Goal: Task Accomplishment & Management: Manage account settings

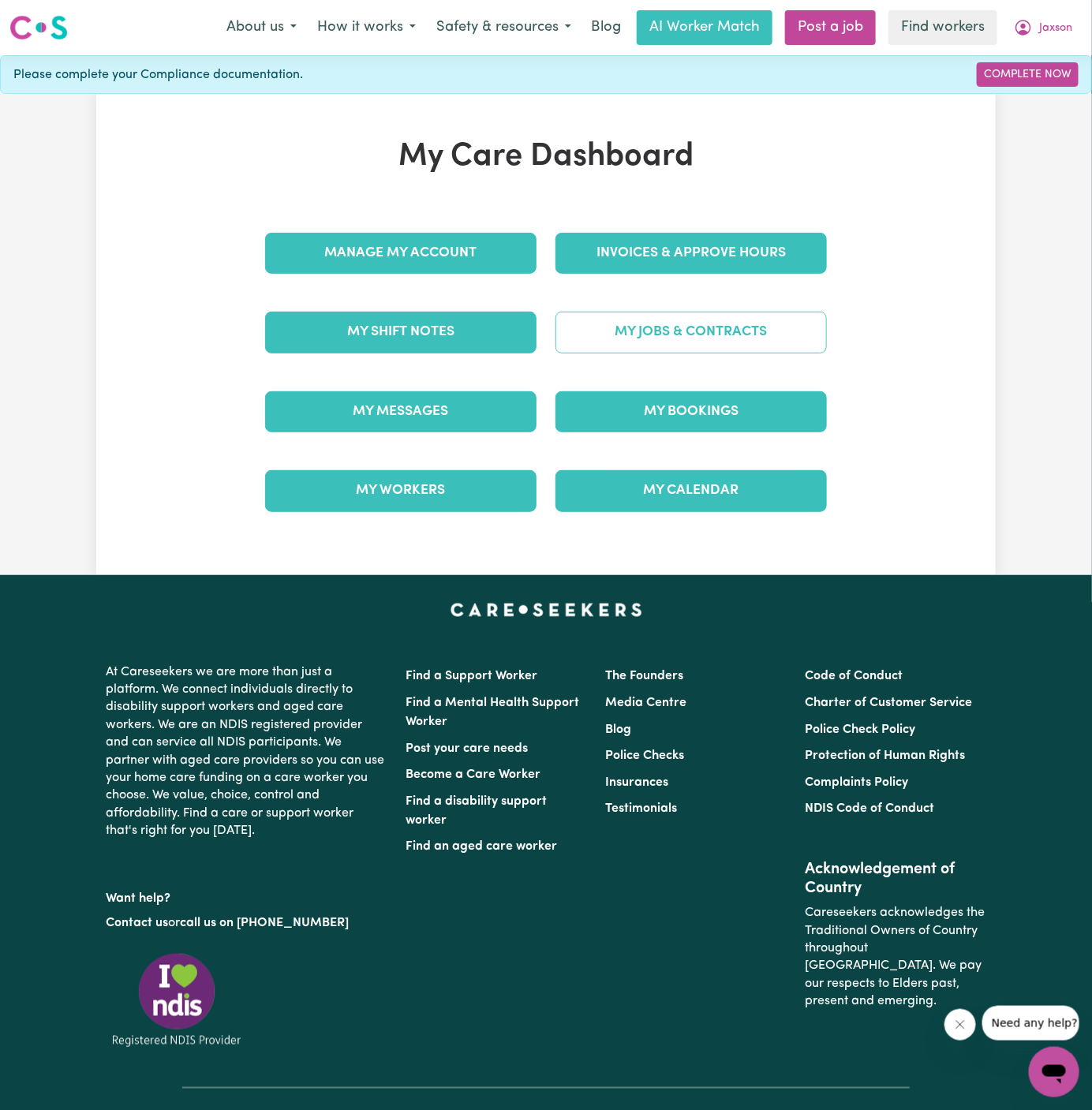
click at [737, 312] on link "My Jobs & Contracts" at bounding box center [692, 331] width 272 height 41
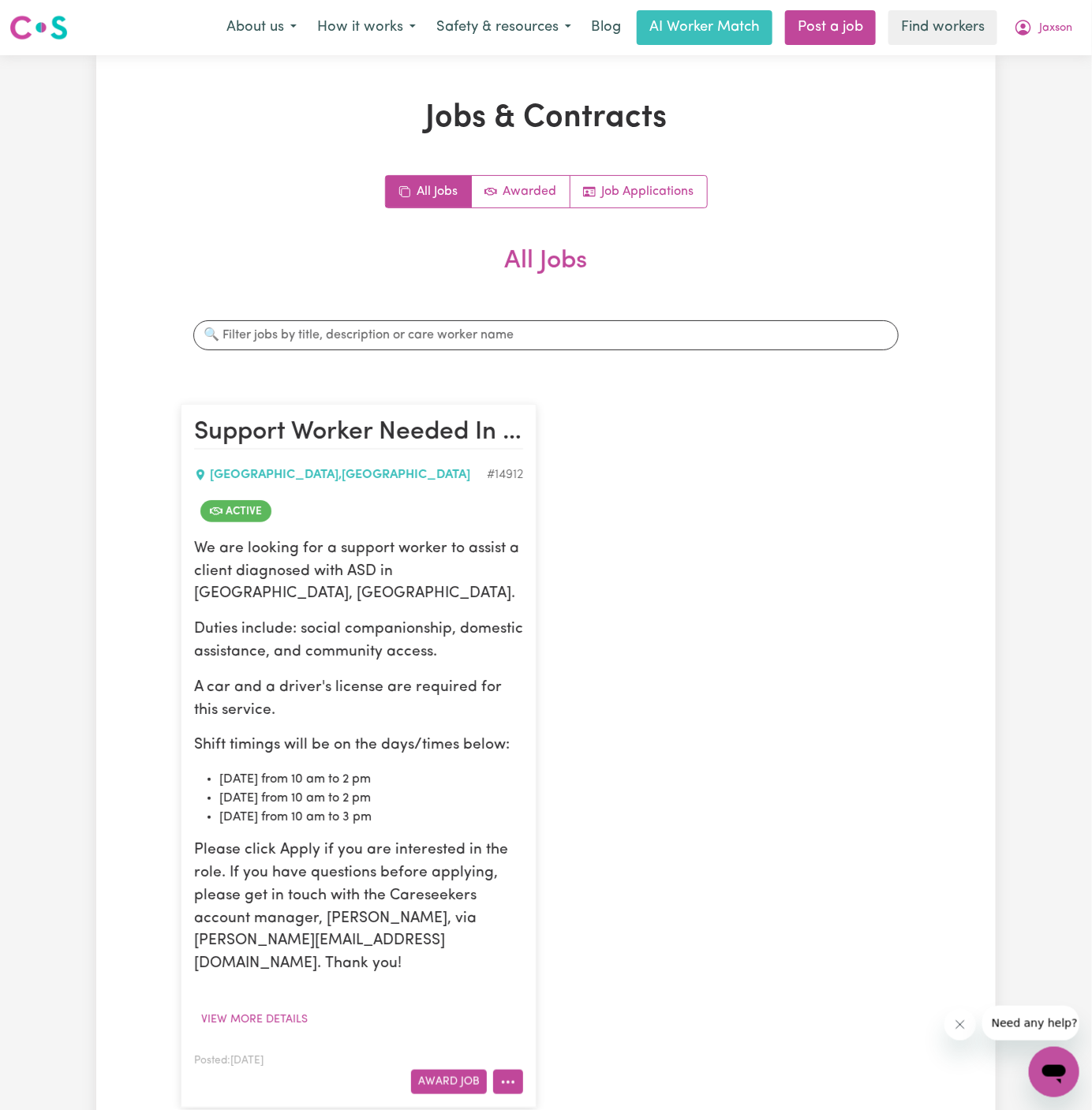
click at [512, 1074] on icon "More options" at bounding box center [508, 1082] width 16 height 16
click at [568, 872] on link "View/Edit Contract" at bounding box center [570, 888] width 153 height 31
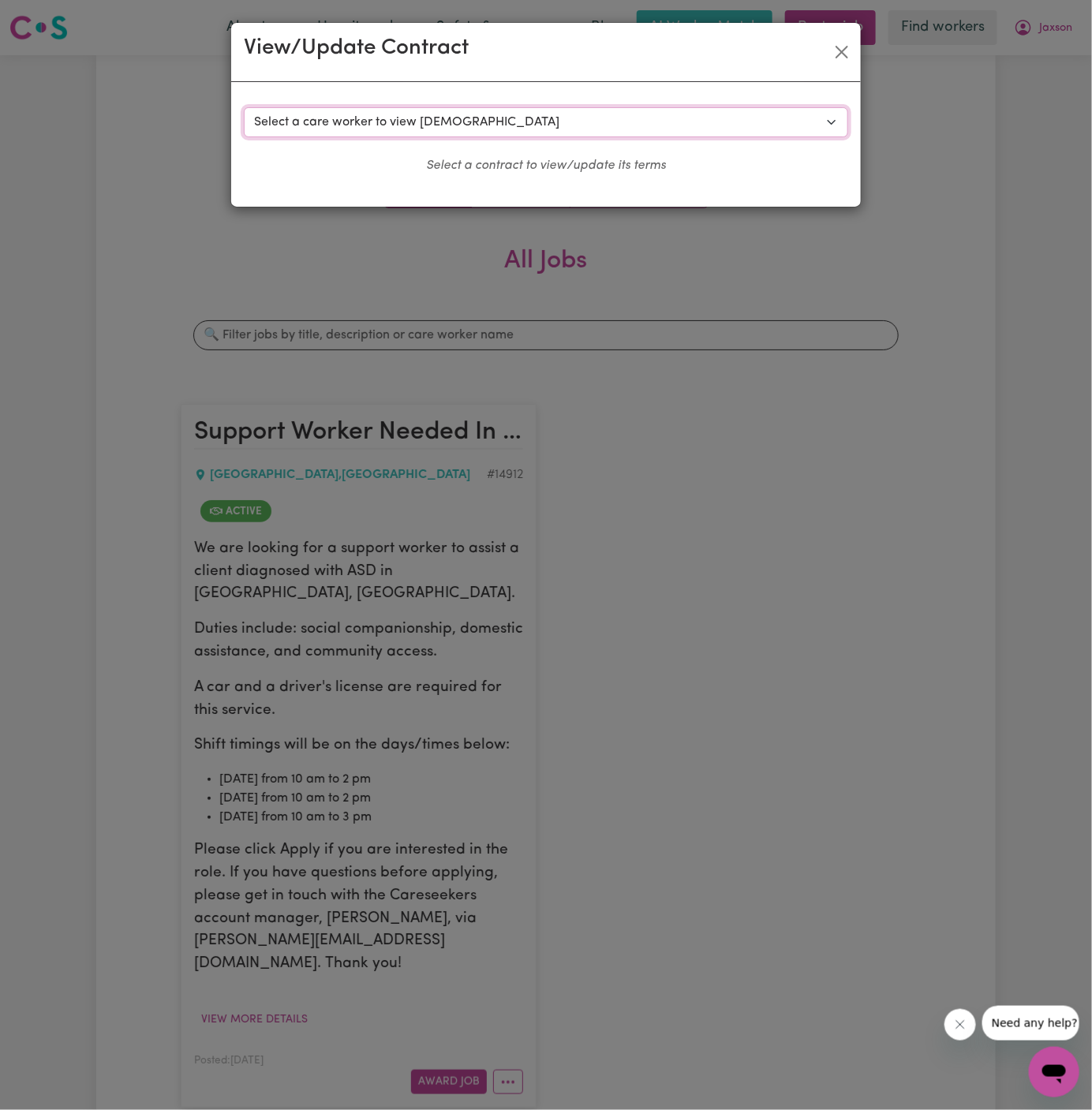
click at [478, 126] on select "Select a care worker to view [DEMOGRAPHIC_DATA] #10561 - [PERSON_NAME] (contrac…" at bounding box center [546, 122] width 604 height 30
click at [513, 1053] on div "View/Update Contract Select a contract to view Select a care worker to view [DE…" at bounding box center [546, 555] width 1092 height 1110
click at [839, 59] on button "Close" at bounding box center [841, 51] width 25 height 25
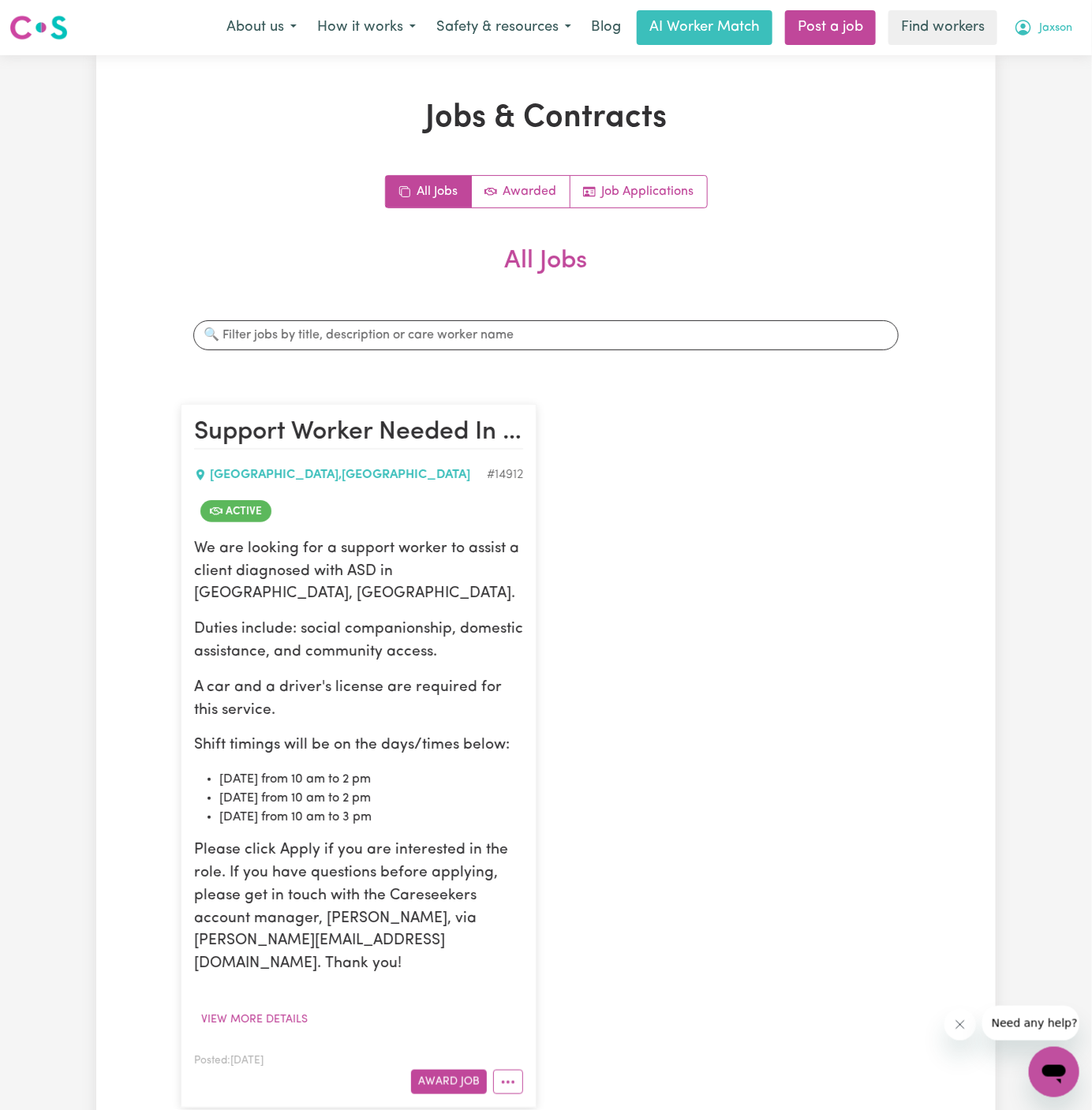
click at [1052, 37] on button "Jaxson" at bounding box center [1043, 28] width 79 height 33
click at [1042, 58] on link "My Dashboard" at bounding box center [1019, 62] width 125 height 30
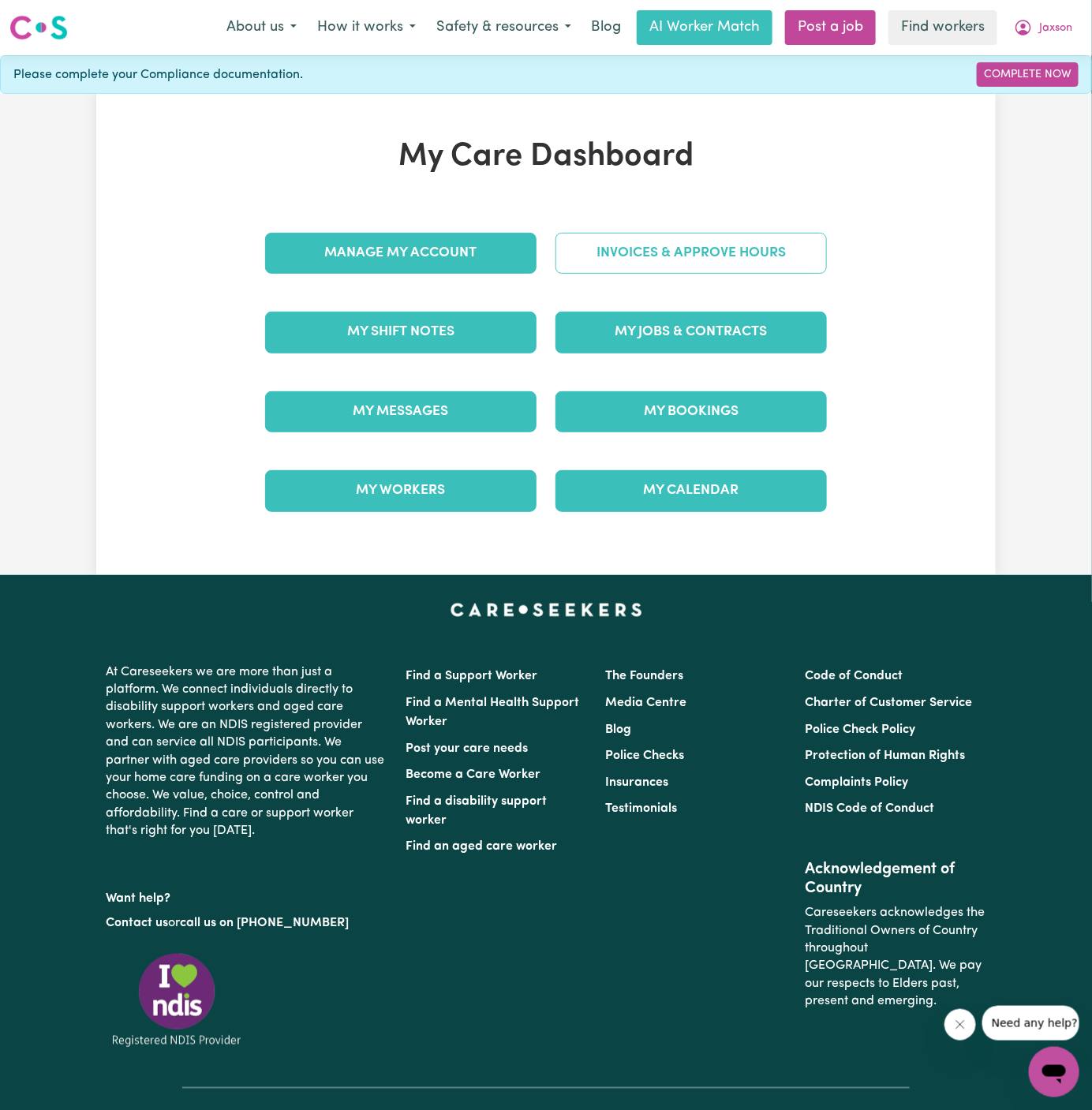
click at [691, 259] on link "Invoices & Approve Hours" at bounding box center [692, 252] width 272 height 41
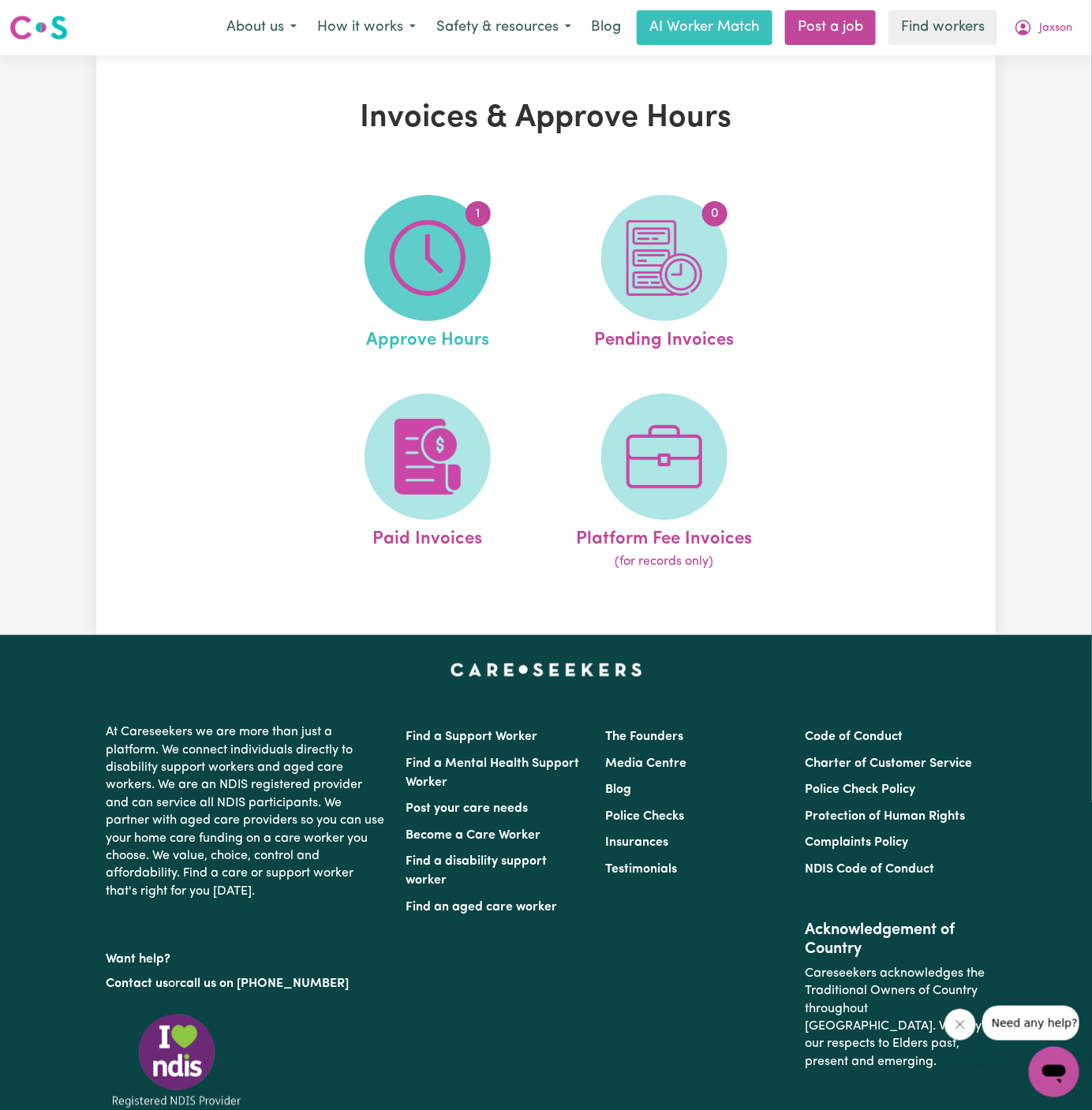
click at [480, 262] on span "1" at bounding box center [427, 257] width 126 height 126
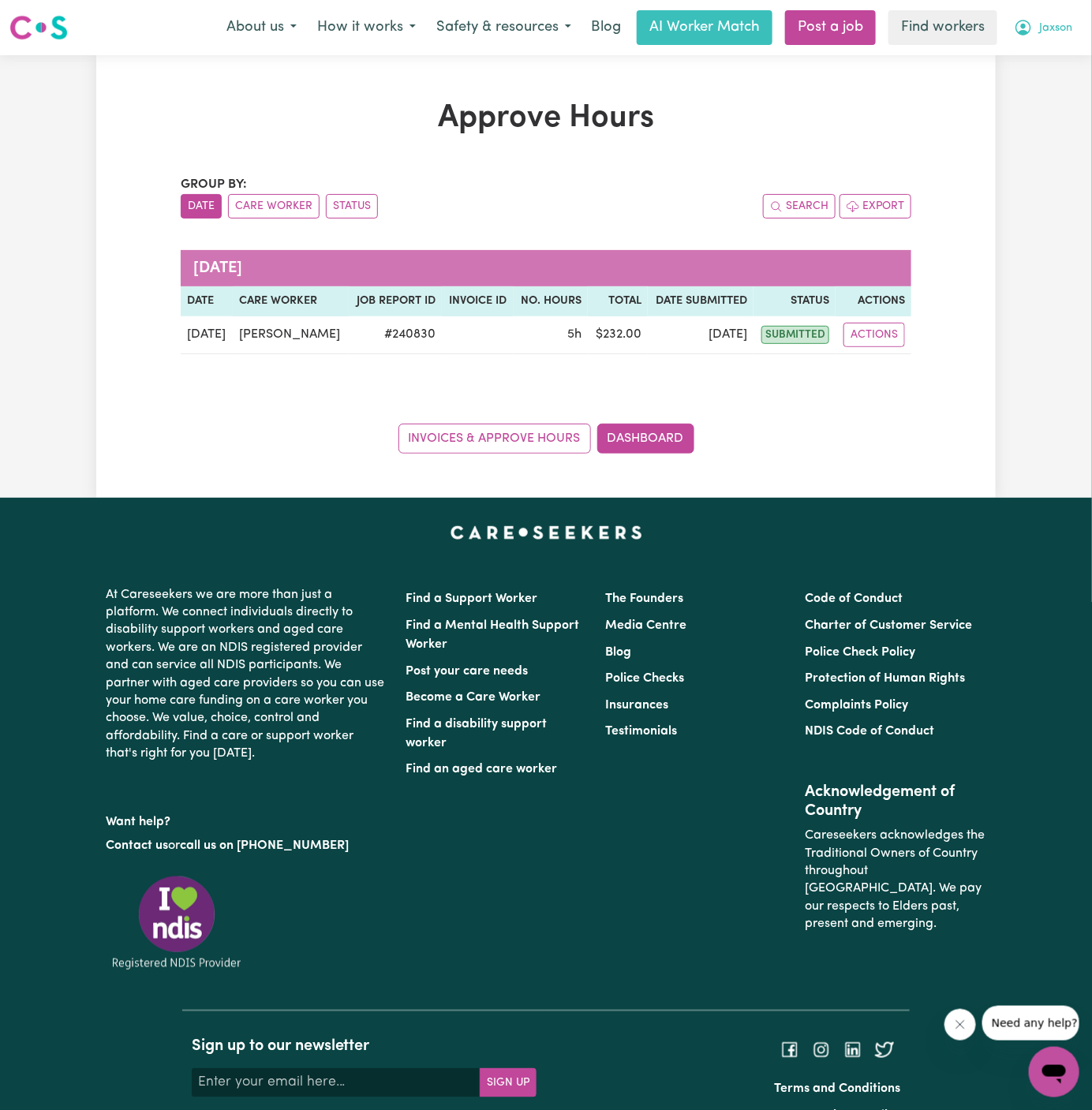
click at [1069, 17] on button "Jaxson" at bounding box center [1043, 28] width 79 height 33
click at [1019, 81] on link "Logout" at bounding box center [1019, 90] width 125 height 30
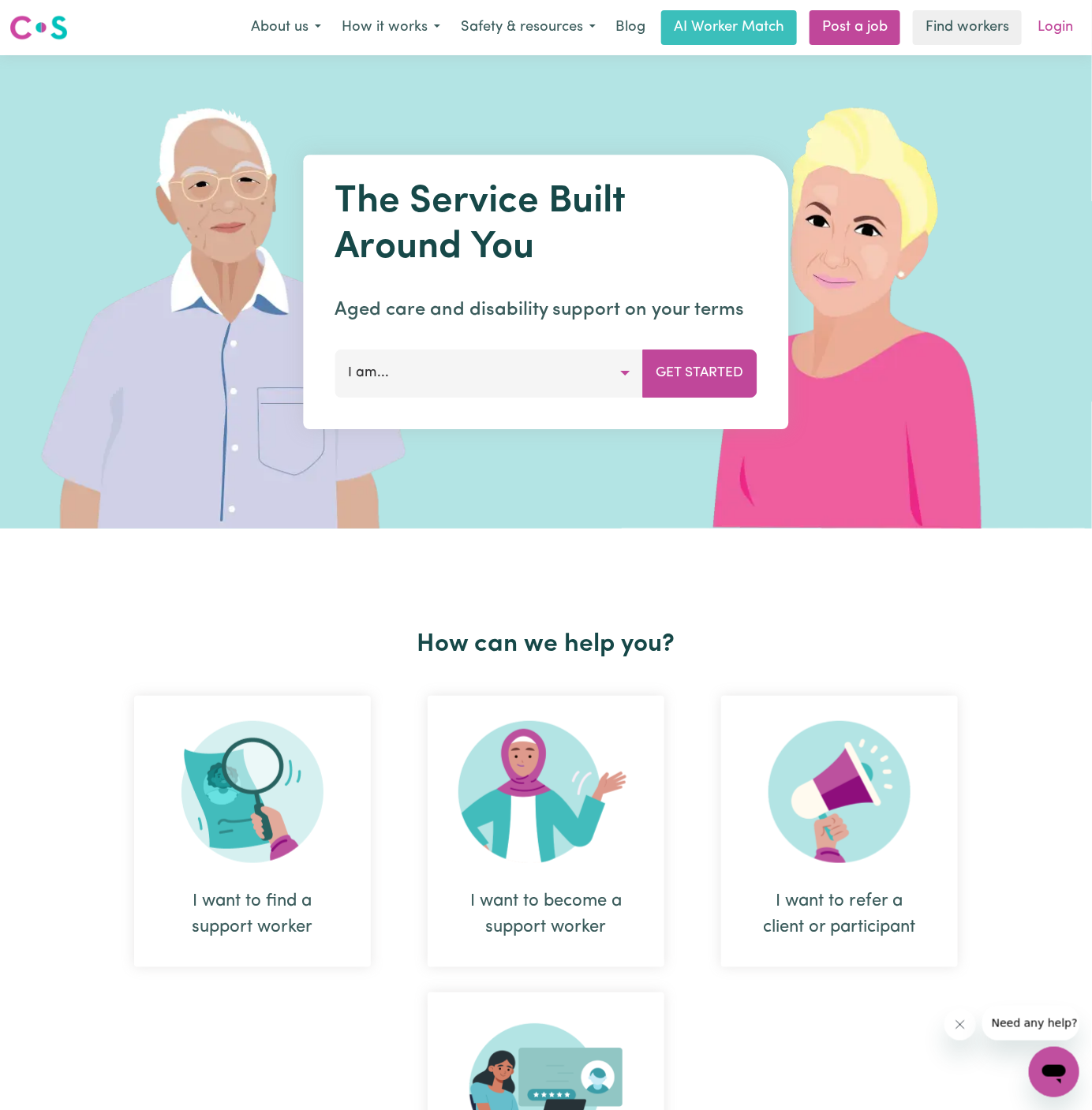
click at [1075, 14] on link "Login" at bounding box center [1055, 28] width 54 height 35
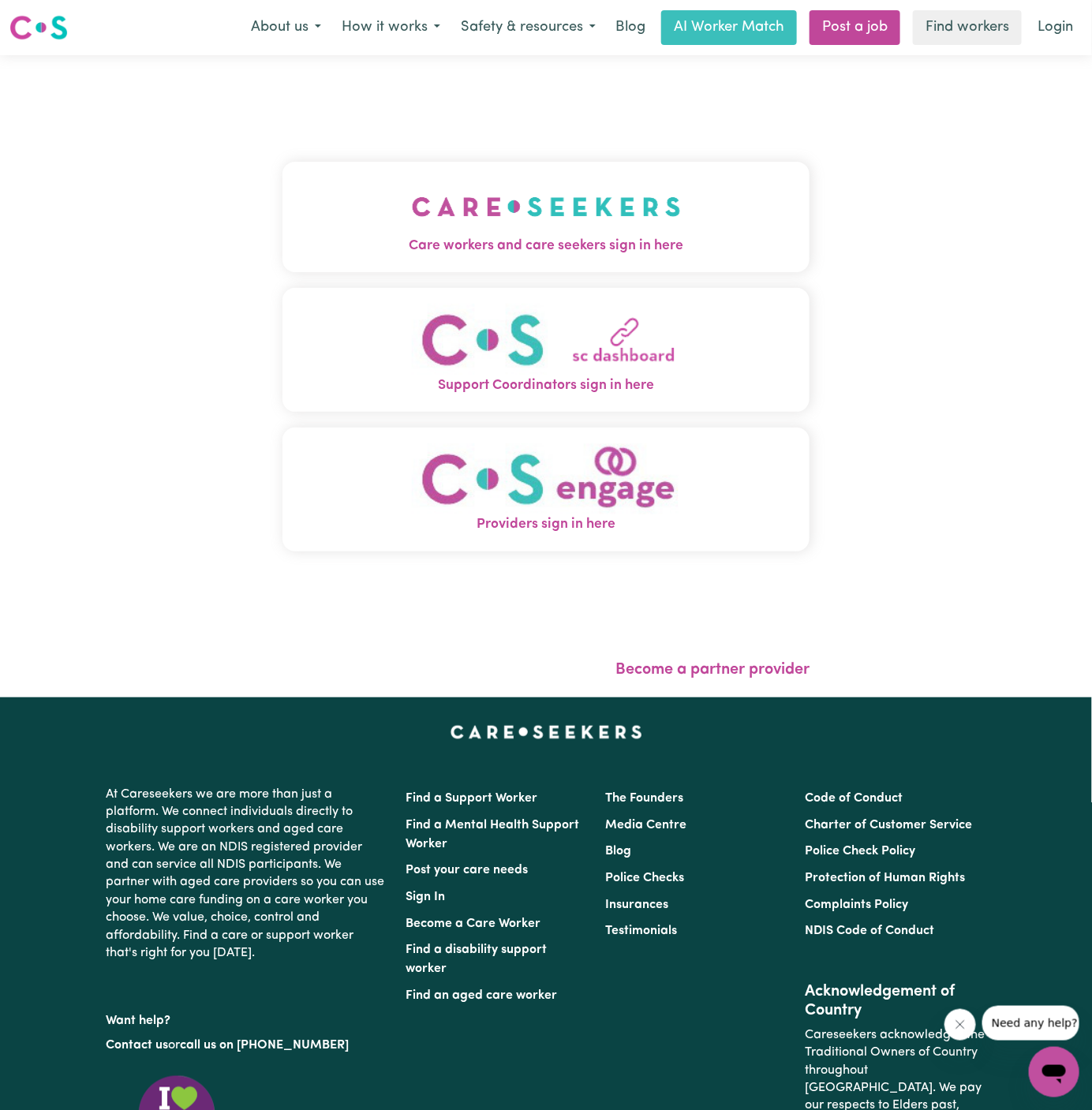
click at [515, 254] on span "Care workers and care seekers sign in here" at bounding box center [546, 246] width 527 height 20
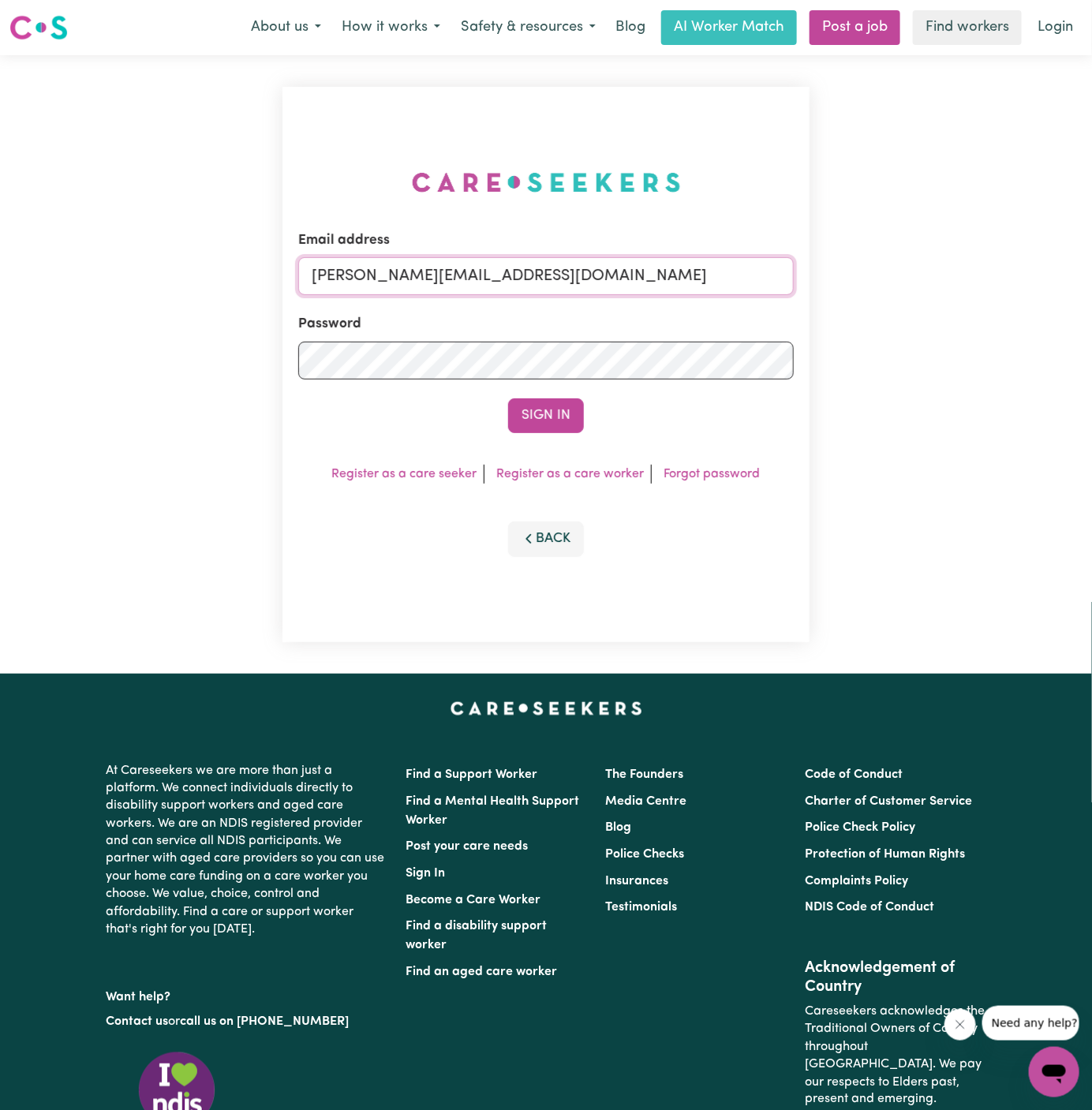
click at [659, 277] on input "[PERSON_NAME][EMAIL_ADDRESS][DOMAIN_NAME]" at bounding box center [546, 275] width 496 height 38
drag, startPoint x: 398, startPoint y: 283, endPoint x: 1141, endPoint y: 290, distance: 743.0
click at [1091, 290] on html "Menu About us How it works Safety & resources Blog AI Worker Match Post a job F…" at bounding box center [546, 676] width 1092 height 1352
type input "[EMAIL_ADDRESS][DOMAIN_NAME]"
click at [508, 398] on button "Sign In" at bounding box center [546, 416] width 75 height 35
